Goal: Task Accomplishment & Management: Manage account settings

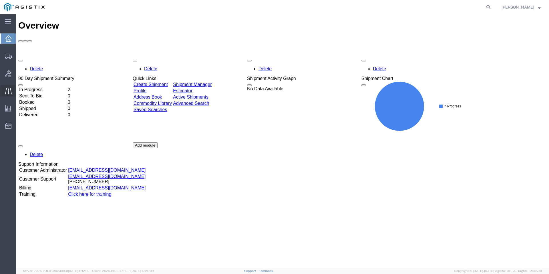
click at [3, 91] on div at bounding box center [8, 90] width 16 height 11
click at [5, 106] on icon at bounding box center [8, 108] width 6 height 6
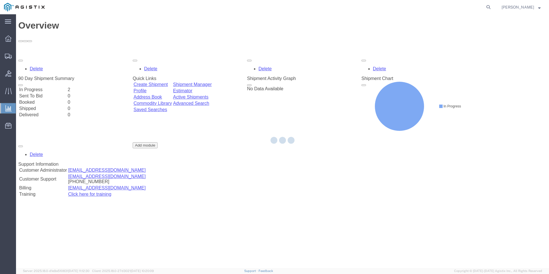
click at [5, 106] on div at bounding box center [8, 108] width 16 height 10
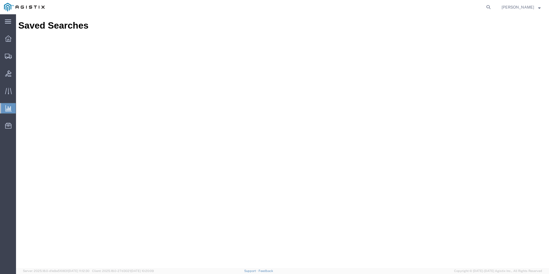
click at [517, 6] on span "Abbie Maggied" at bounding box center [518, 7] width 33 height 6
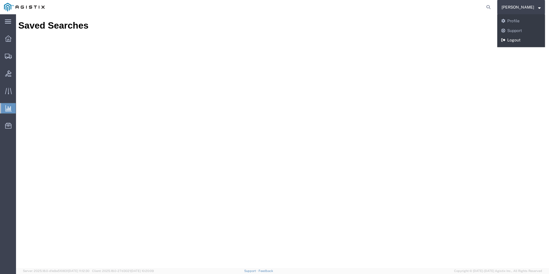
click at [517, 35] on link "Logout" at bounding box center [522, 40] width 48 height 10
